Goal: Task Accomplishment & Management: Contribute content

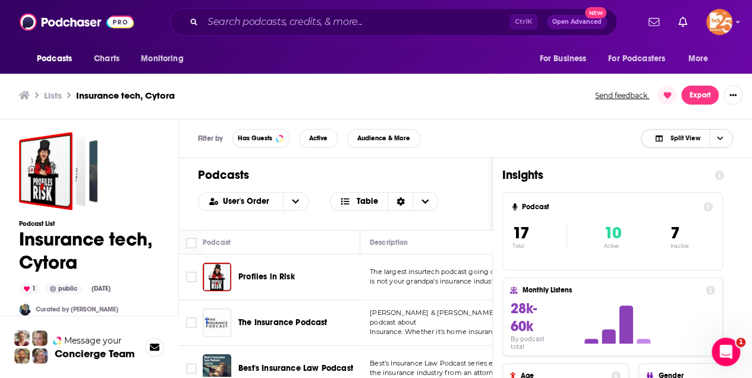
click at [720, 135] on icon "Choose View" at bounding box center [720, 138] width 6 height 7
click at [690, 179] on span "Podcast Only" at bounding box center [693, 178] width 59 height 7
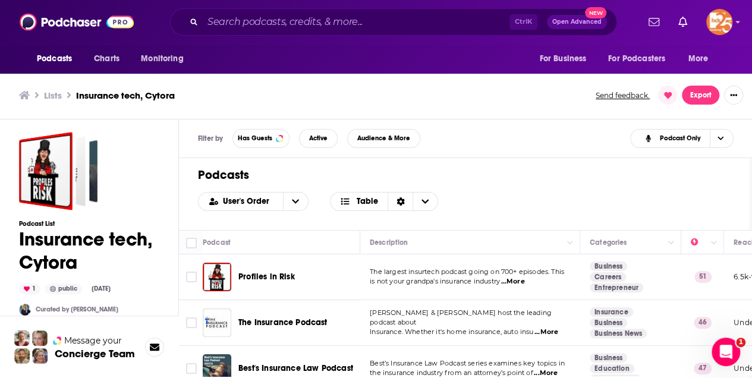
click at [266, 276] on span "Profiles in Risk" at bounding box center [266, 277] width 56 height 10
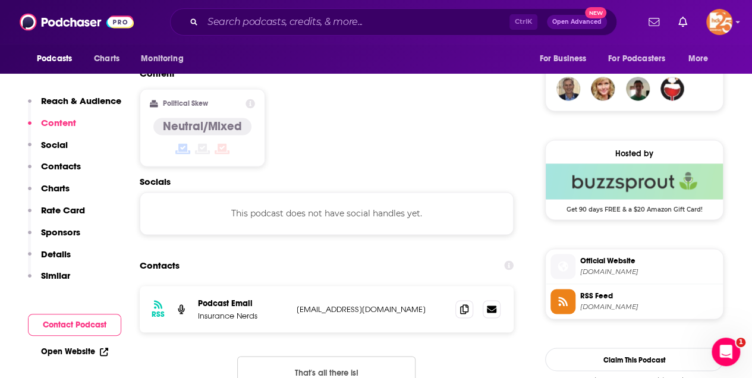
scroll to position [911, 0]
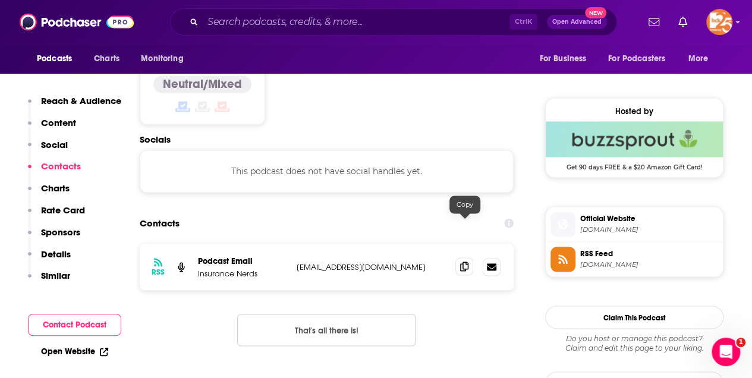
click at [463, 261] on icon at bounding box center [464, 266] width 8 height 10
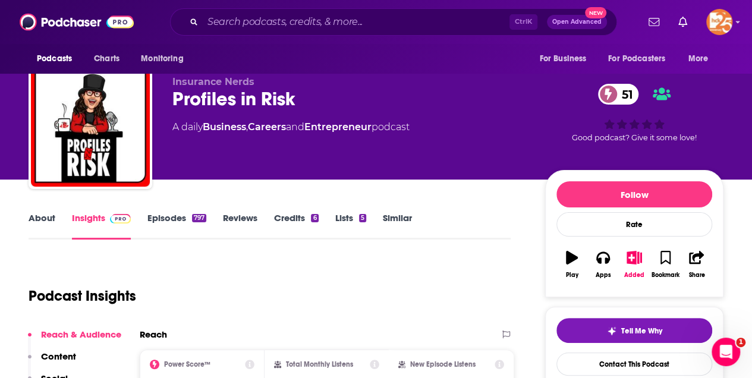
scroll to position [0, 0]
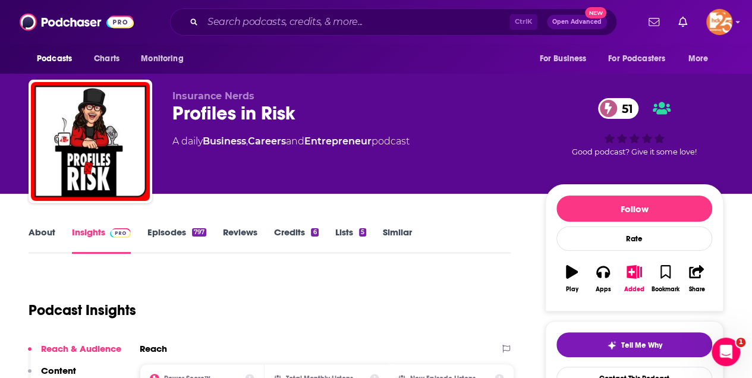
click at [44, 234] on link "About" at bounding box center [42, 239] width 27 height 27
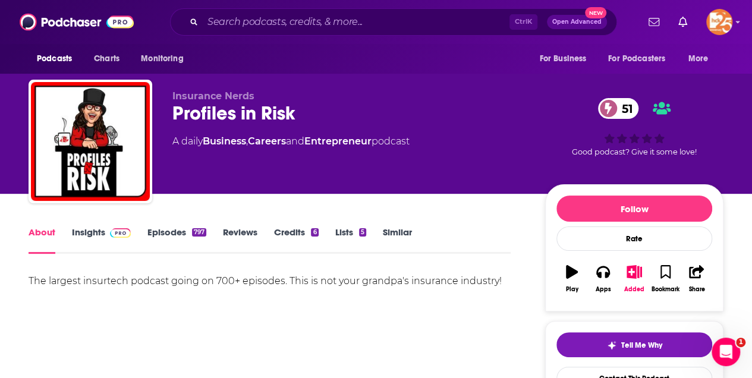
click at [166, 229] on link "Episodes 797" at bounding box center [176, 239] width 59 height 27
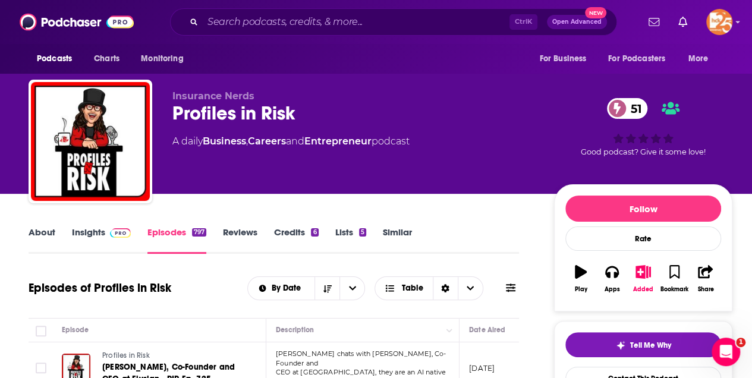
click at [36, 232] on link "About" at bounding box center [42, 239] width 27 height 27
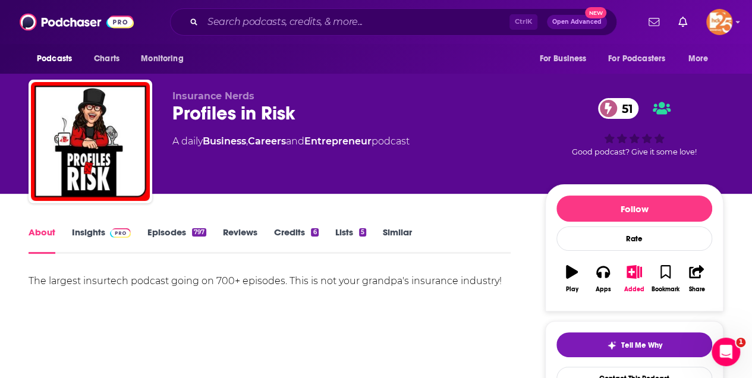
click at [86, 232] on link "Insights" at bounding box center [101, 239] width 59 height 27
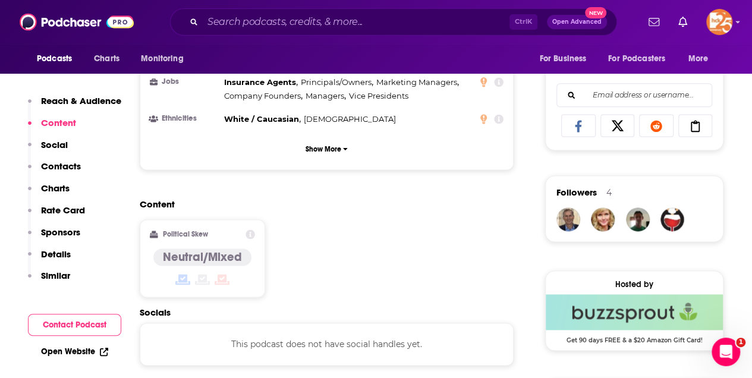
scroll to position [911, 0]
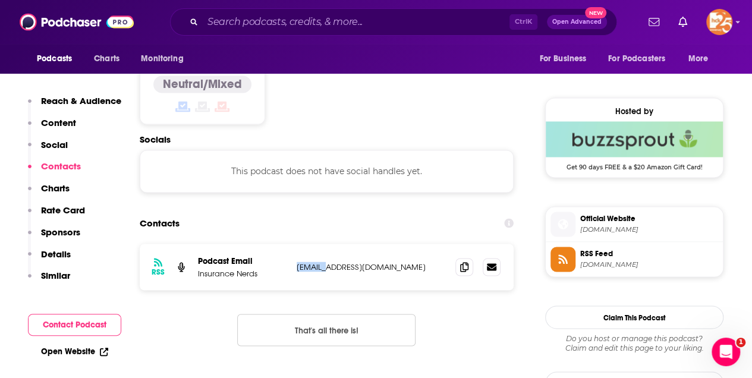
drag, startPoint x: 326, startPoint y: 225, endPoint x: 282, endPoint y: 227, distance: 44.0
click at [0, 0] on div "Podcast Email Insurance Nerds afcanas@gmail.com afcanas@gmail.com" at bounding box center [0, 0] width 0 height 0
drag, startPoint x: 282, startPoint y: 227, endPoint x: 312, endPoint y: 226, distance: 29.7
copy div "afcanas"
click at [458, 257] on span at bounding box center [464, 266] width 18 height 18
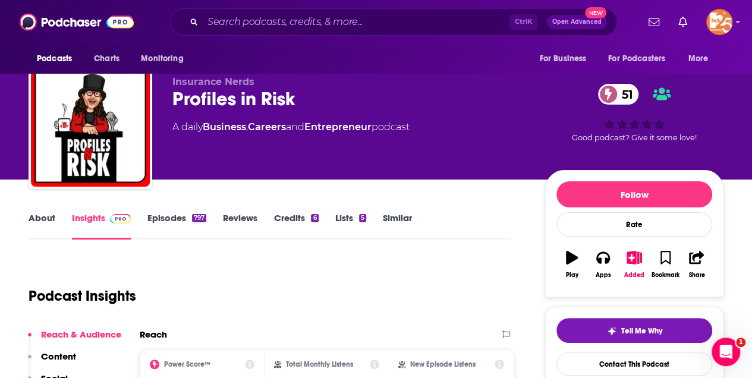
scroll to position [0, 0]
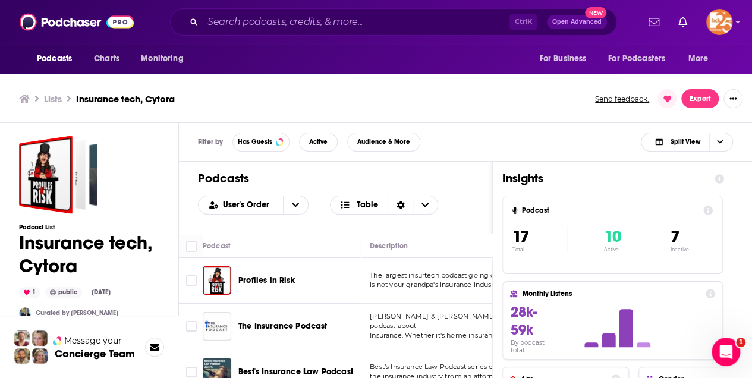
scroll to position [4, 0]
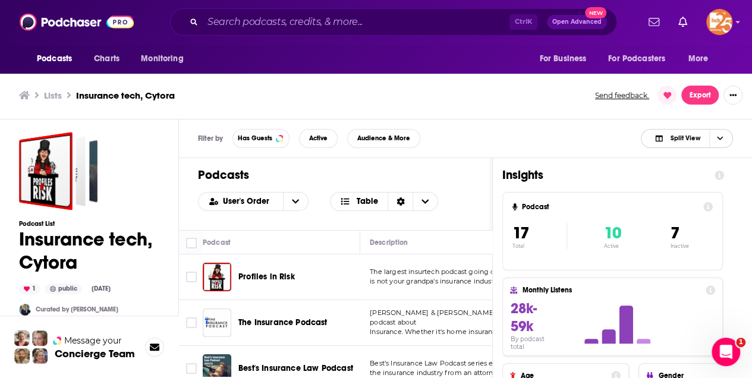
click at [694, 135] on span "Split View" at bounding box center [685, 138] width 30 height 7
click at [683, 176] on span "Podcast Only" at bounding box center [693, 178] width 59 height 7
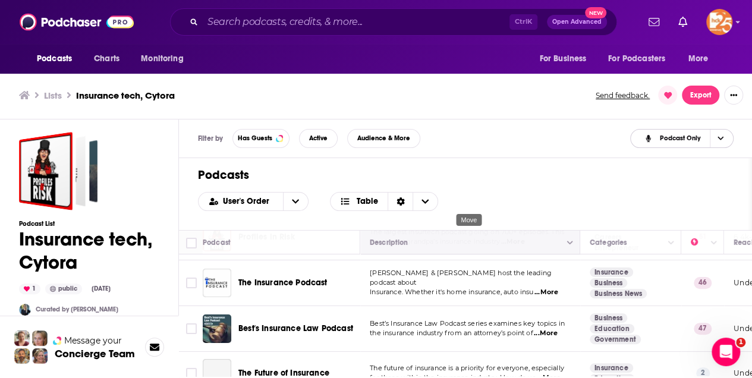
scroll to position [39, 0]
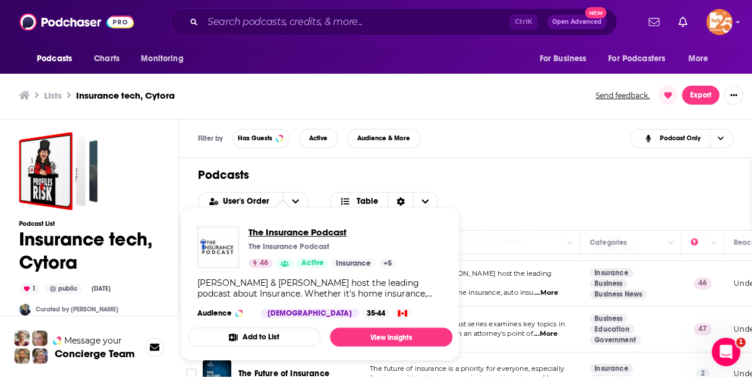
click at [285, 235] on span "The Insurance Podcast" at bounding box center [322, 231] width 148 height 11
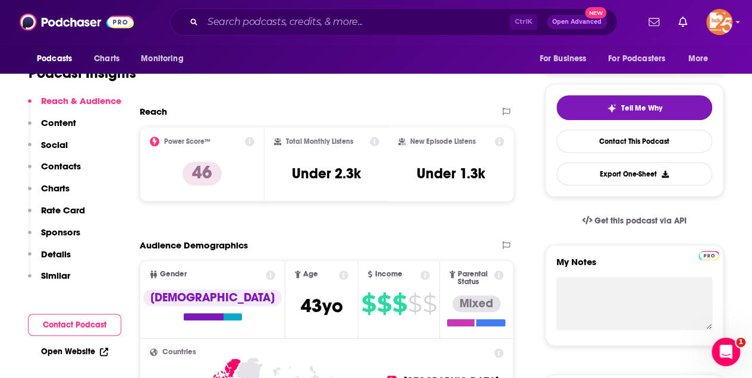
scroll to position [238, 0]
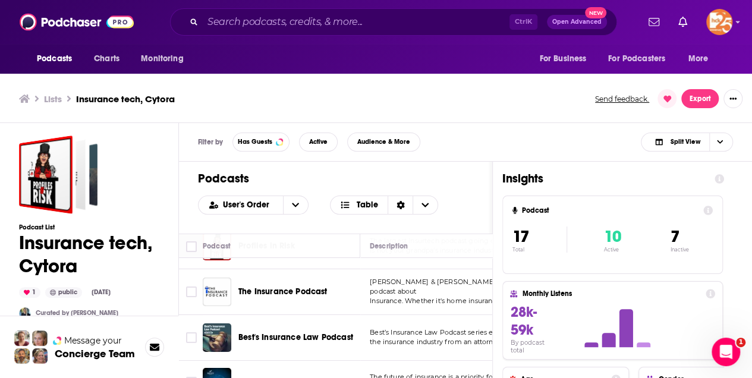
scroll to position [79, 0]
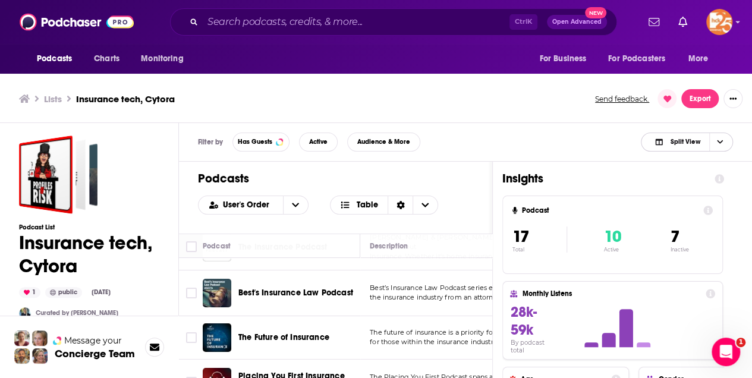
click at [699, 138] on span "Split View" at bounding box center [685, 141] width 30 height 7
click at [687, 175] on div "Podcast Only" at bounding box center [686, 182] width 92 height 20
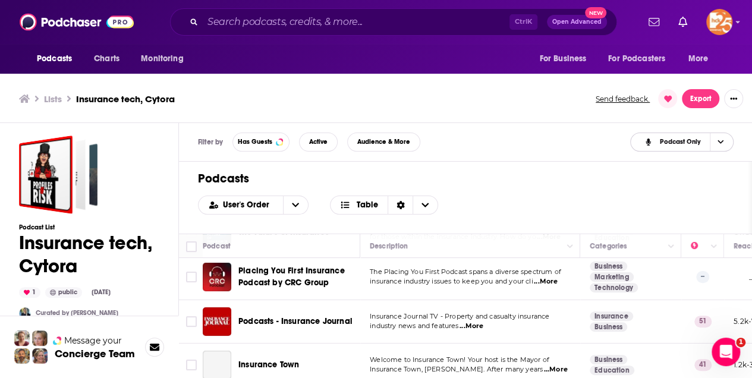
scroll to position [198, 0]
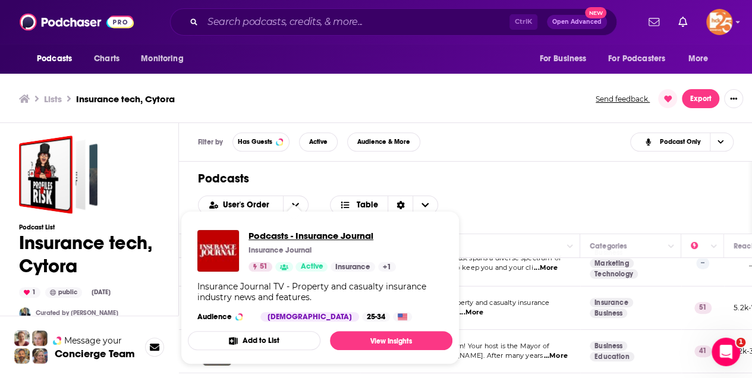
click at [295, 234] on span "Podcasts - Insurance Journal" at bounding box center [321, 235] width 147 height 11
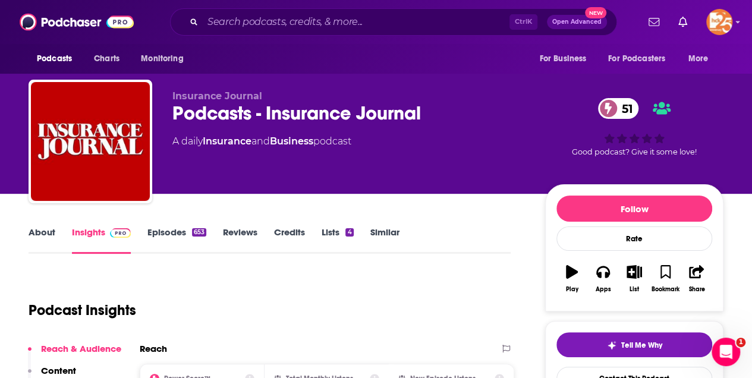
click at [40, 231] on link "About" at bounding box center [42, 239] width 27 height 27
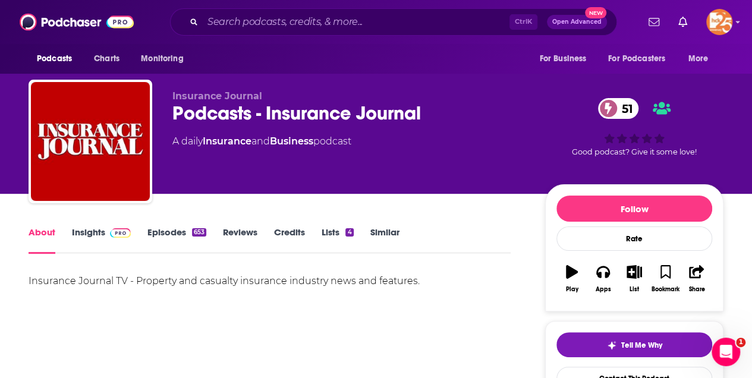
click at [176, 232] on link "Episodes 653" at bounding box center [176, 239] width 59 height 27
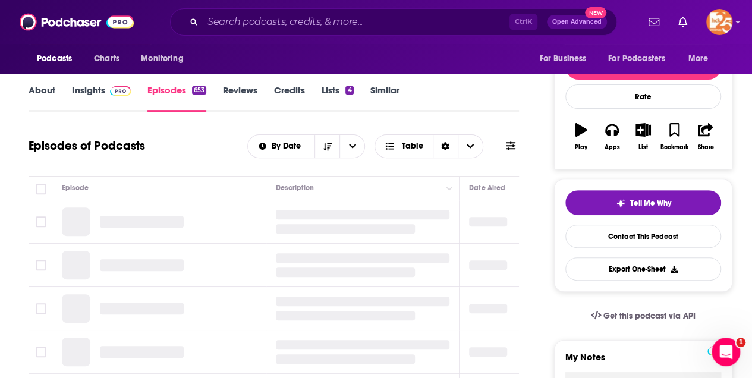
scroll to position [158, 0]
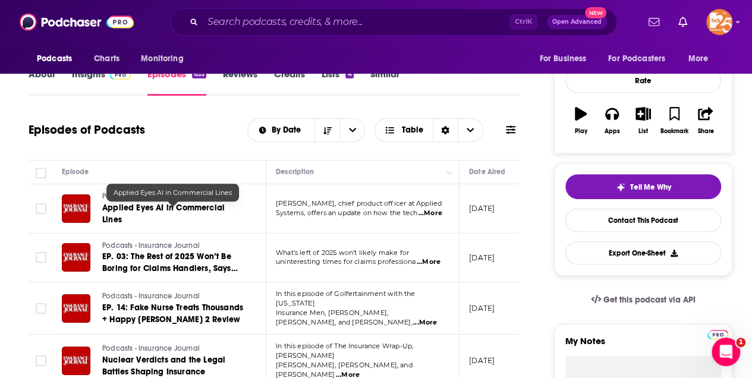
click at [142, 210] on span "Applied Eyes AI in Commercial Lines" at bounding box center [163, 214] width 122 height 22
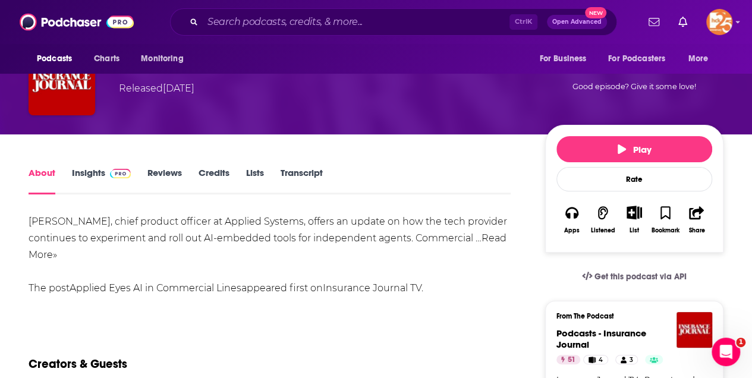
scroll to position [79, 0]
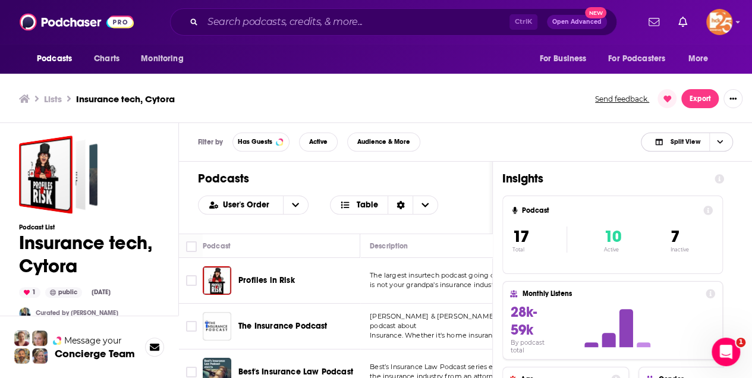
click at [697, 147] on span "Split View" at bounding box center [676, 142] width 65 height 17
click at [692, 180] on span "Podcast Only" at bounding box center [693, 181] width 59 height 7
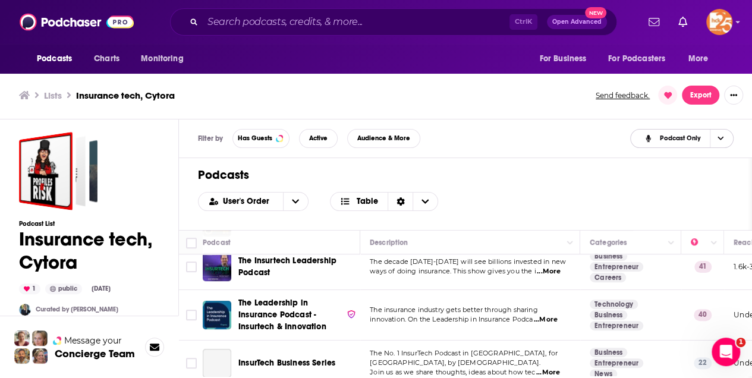
scroll to position [356, 0]
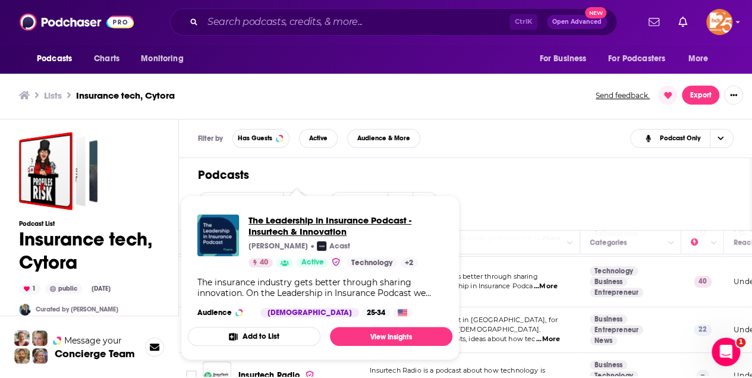
click at [303, 223] on span "The Leadership in Insurance Podcast - Insurtech & Innovation" at bounding box center [345, 225] width 194 height 23
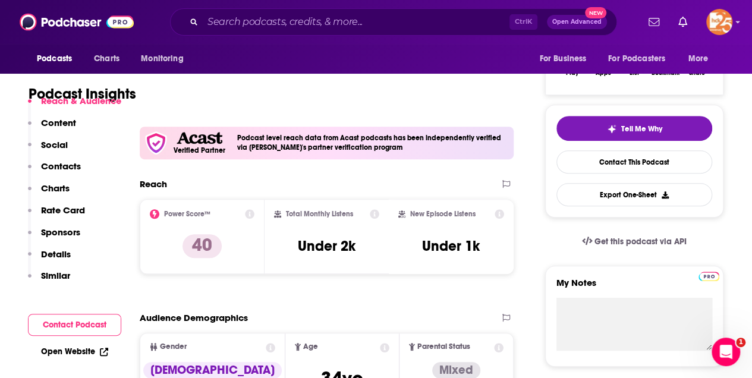
scroll to position [317, 0]
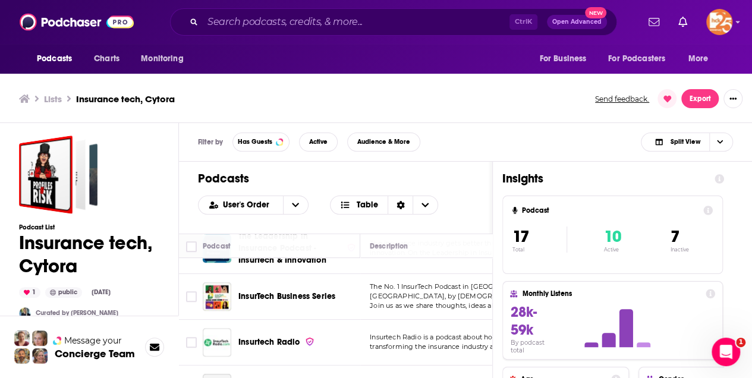
scroll to position [396, 0]
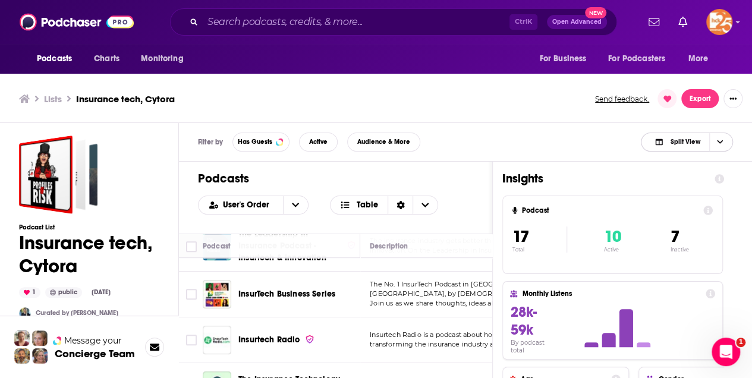
click at [701, 143] on span "Split View" at bounding box center [676, 142] width 65 height 17
click at [683, 178] on span "Podcast Only" at bounding box center [693, 181] width 59 height 7
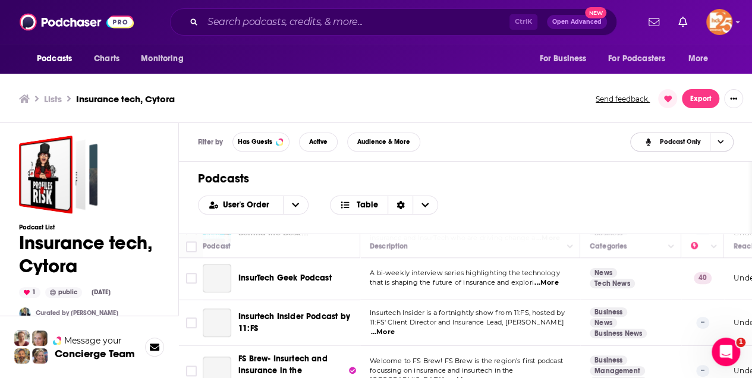
scroll to position [594, 0]
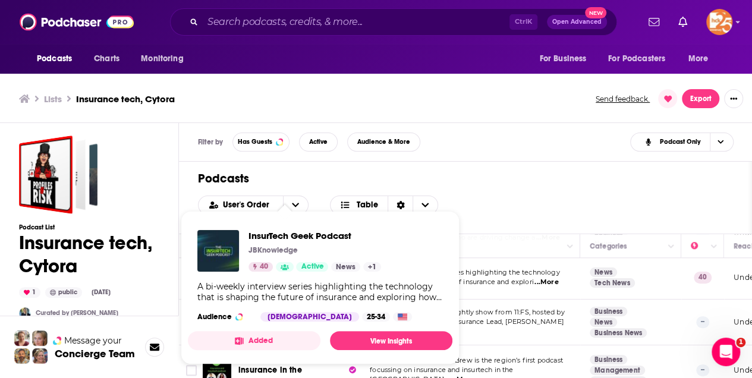
click at [271, 274] on div "InsurTech Geek Podcast JBKnowledge 40 Active News + 1 A bi-weekly interview ser…" at bounding box center [320, 275] width 264 height 111
click at [296, 236] on span "InsurTech Geek Podcast" at bounding box center [314, 235] width 132 height 11
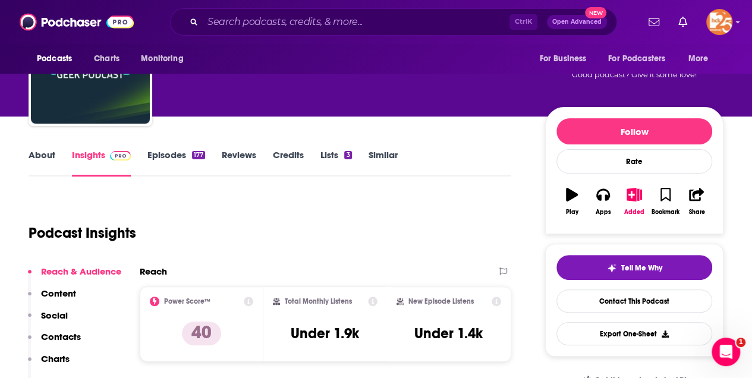
scroll to position [79, 0]
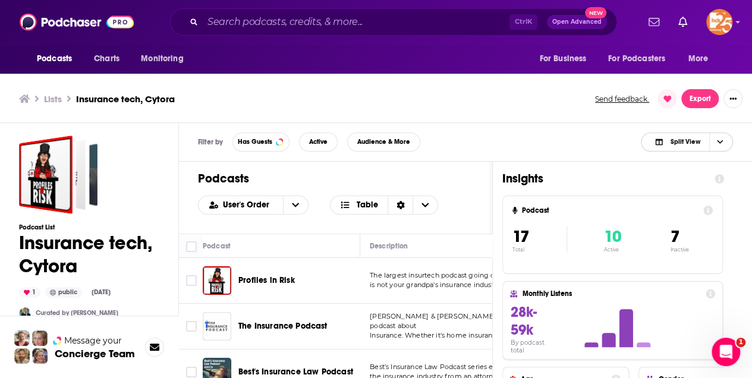
click at [700, 137] on span "Split View" at bounding box center [676, 142] width 65 height 17
click at [692, 178] on span "Podcast Only" at bounding box center [693, 181] width 59 height 7
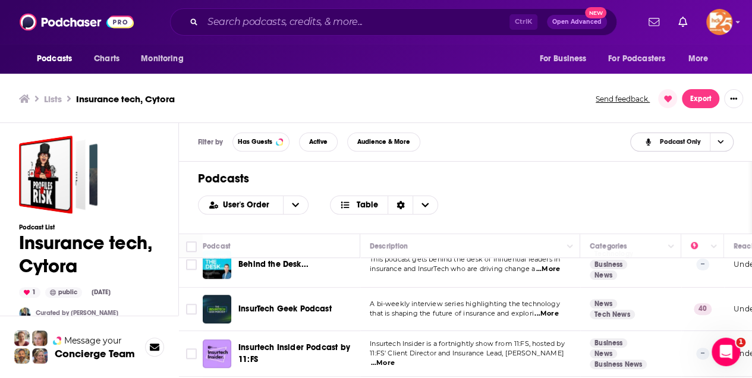
scroll to position [576, 0]
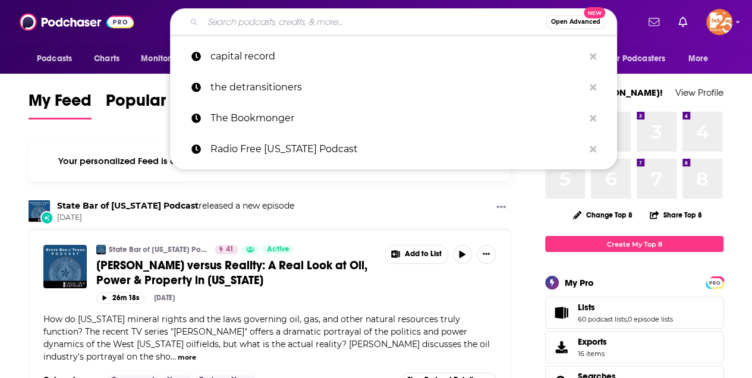
click at [216, 17] on input "Search podcasts, credits, & more..." at bounding box center [374, 21] width 343 height 19
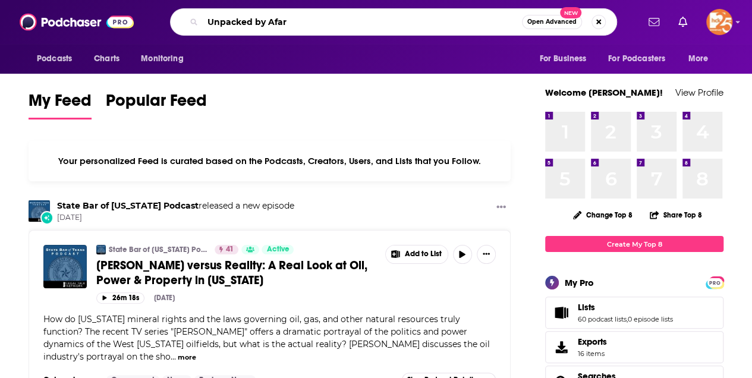
type input "Unpacked by Afar"
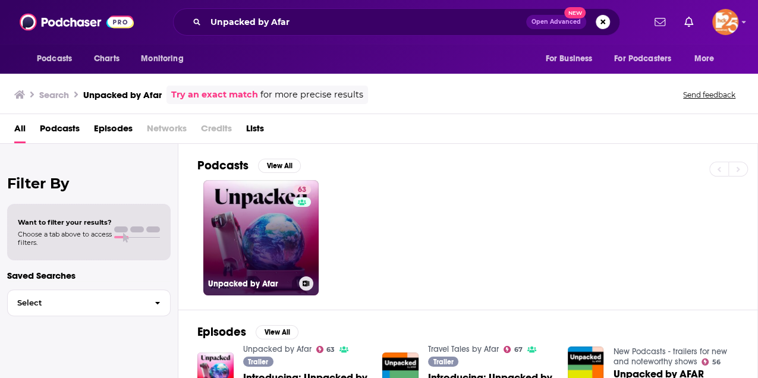
click at [269, 228] on link "63 Unpacked by Afar" at bounding box center [260, 237] width 115 height 115
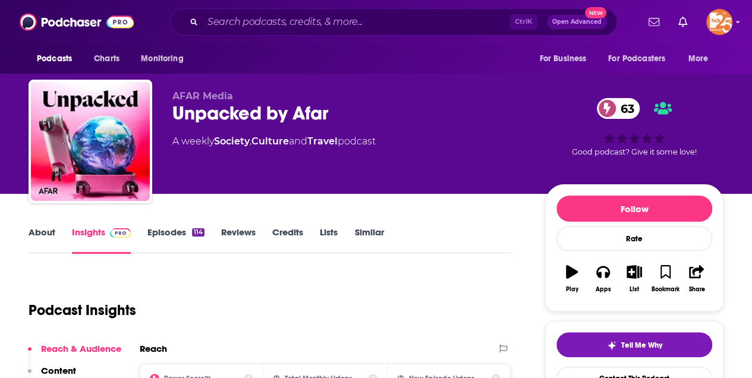
click at [42, 234] on link "About" at bounding box center [42, 239] width 27 height 27
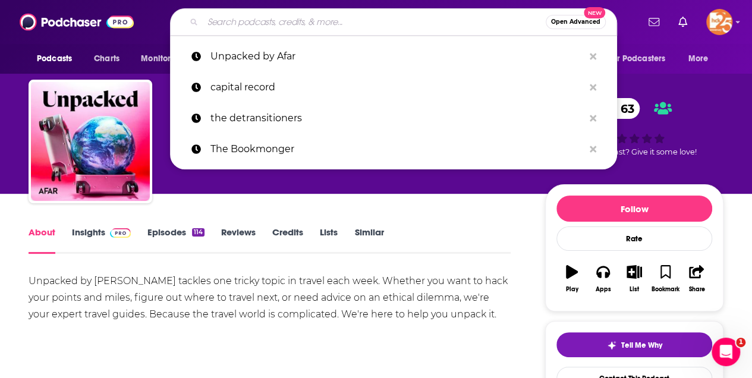
click at [253, 19] on input "Search podcasts, credits, & more..." at bounding box center [374, 21] width 343 height 19
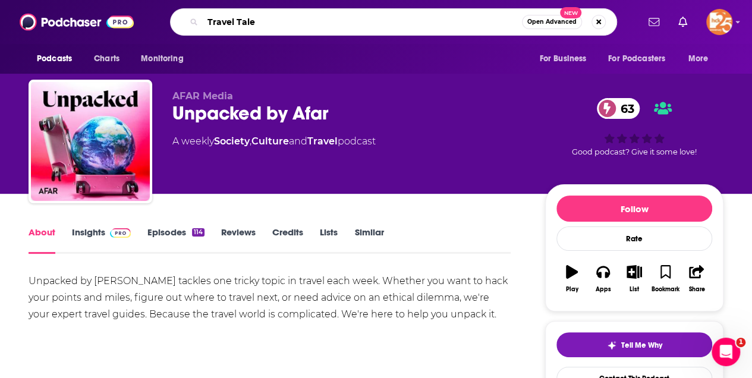
type input "Travel Tales"
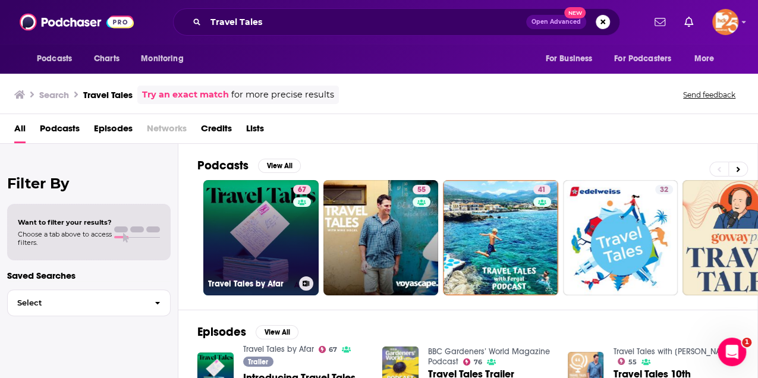
click at [241, 254] on link "67 Travel Tales by Afar" at bounding box center [260, 237] width 115 height 115
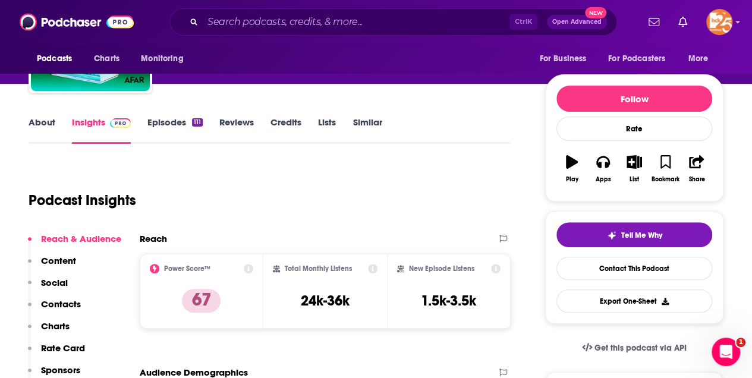
scroll to position [79, 0]
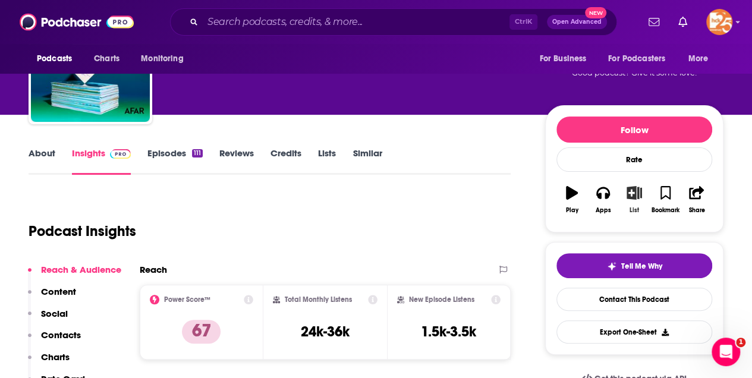
click at [634, 193] on icon "button" at bounding box center [634, 192] width 15 height 13
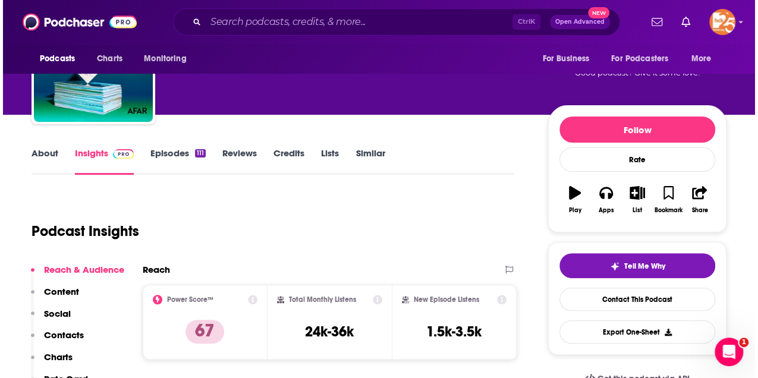
scroll to position [0, 0]
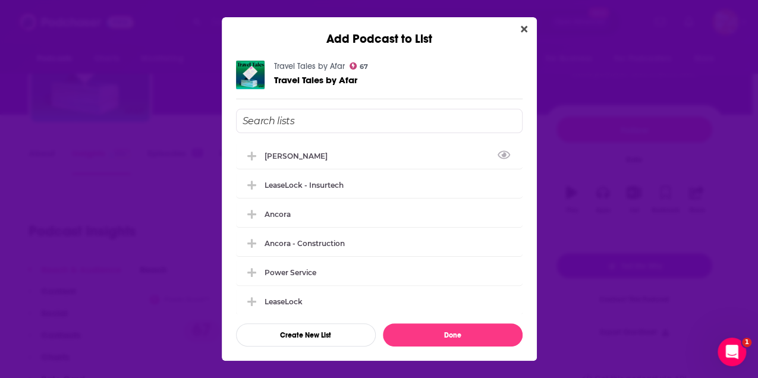
click at [258, 122] on input "Add Podcast To List" at bounding box center [379, 121] width 286 height 24
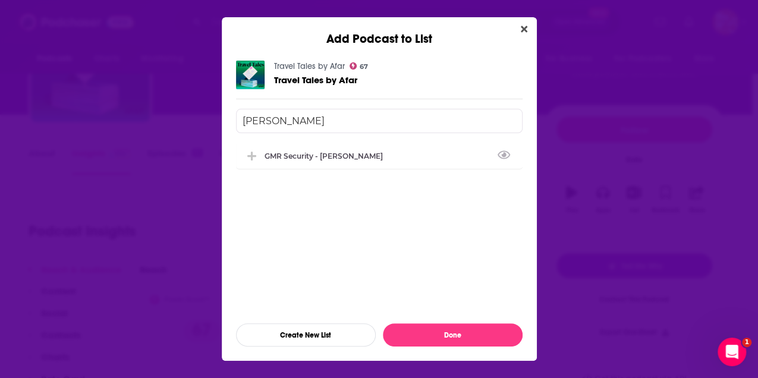
drag, startPoint x: 269, startPoint y: 122, endPoint x: 220, endPoint y: 117, distance: 49.0
click at [220, 118] on div "Add Podcast to List Travel Tales by Afar 67 Travel Tales by Afar [PERSON_NAME] …" at bounding box center [379, 189] width 758 height 378
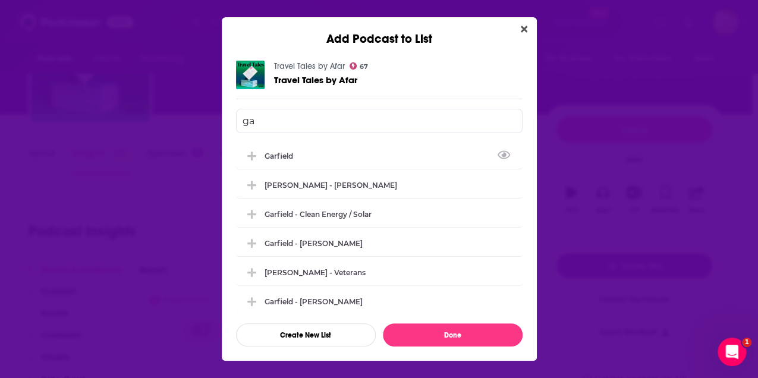
type input "g"
type input "Garfield"
click at [305, 331] on button "Create New List" at bounding box center [306, 334] width 140 height 23
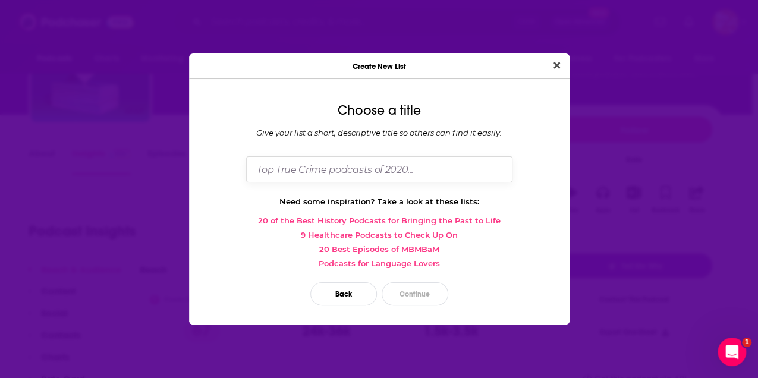
click at [278, 171] on input "Dialog" at bounding box center [379, 169] width 266 height 26
type input "Garfield - [PERSON_NAME]"
click at [424, 291] on button "Continue" at bounding box center [414, 293] width 67 height 23
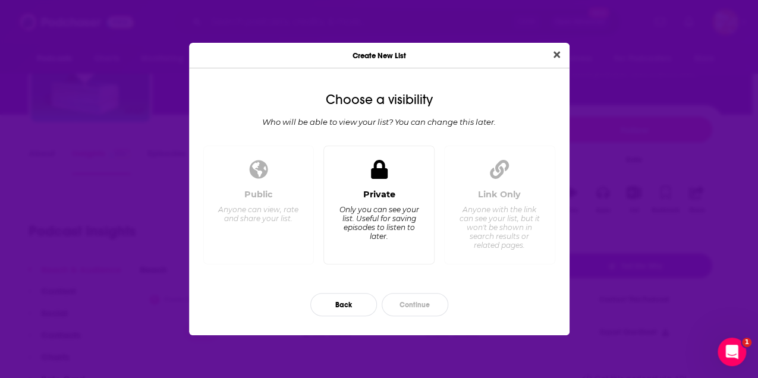
click at [361, 189] on div "Private Only you can see your list. Useful for saving episodes to listen to lat…" at bounding box center [378, 222] width 91 height 66
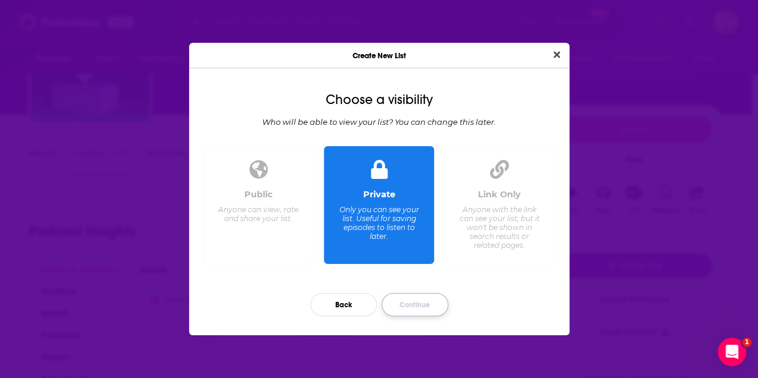
click at [433, 300] on button "Continue" at bounding box center [414, 304] width 67 height 23
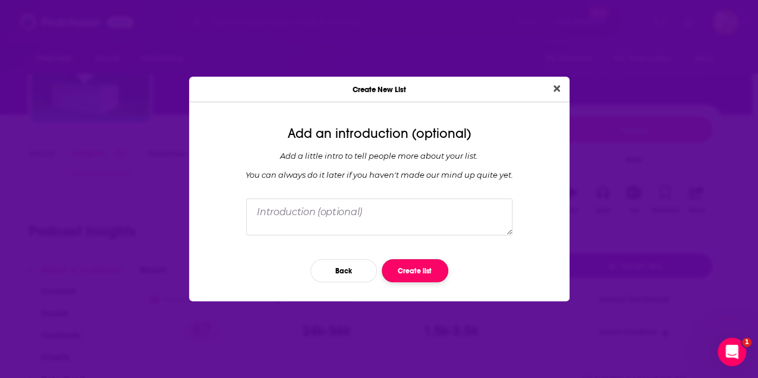
click at [428, 272] on button "Create list" at bounding box center [414, 270] width 67 height 23
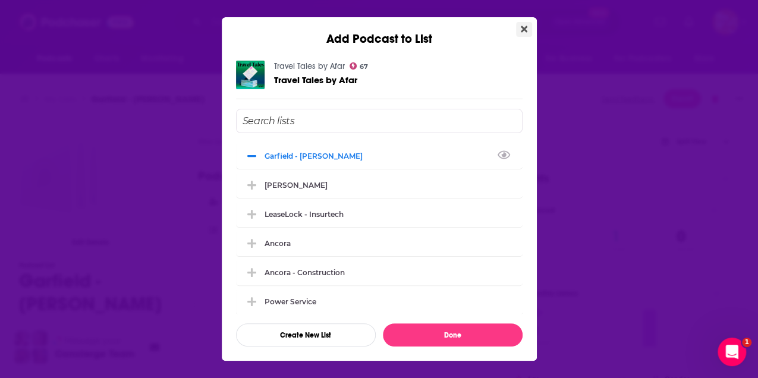
click at [520, 33] on icon "Close" at bounding box center [523, 29] width 7 height 10
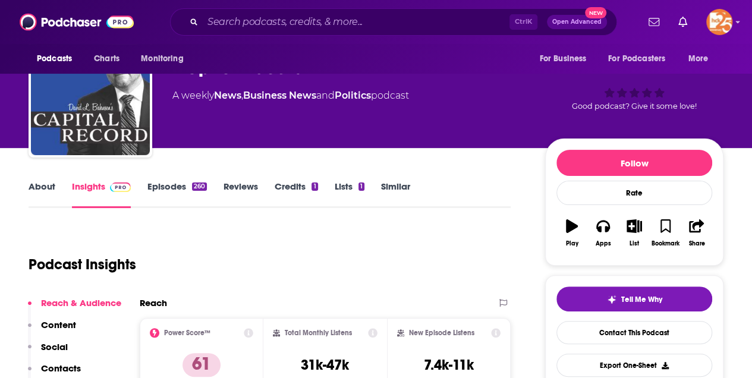
scroll to position [39, 0]
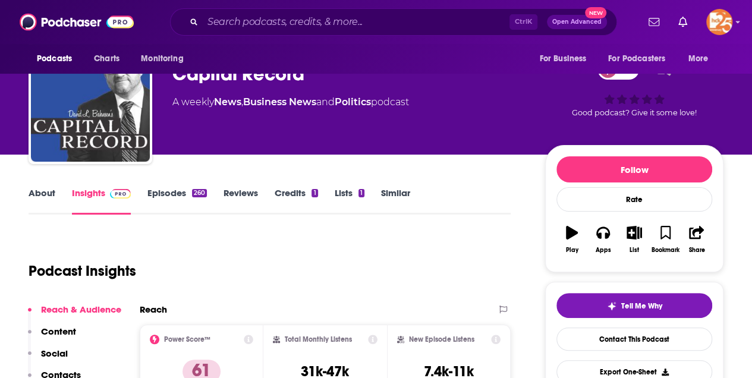
click at [38, 195] on link "About" at bounding box center [42, 200] width 27 height 27
